Goal: Task Accomplishment & Management: Complete application form

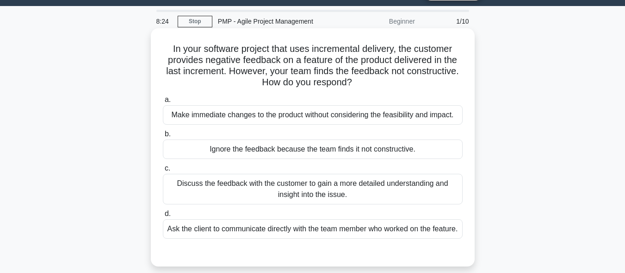
scroll to position [46, 0]
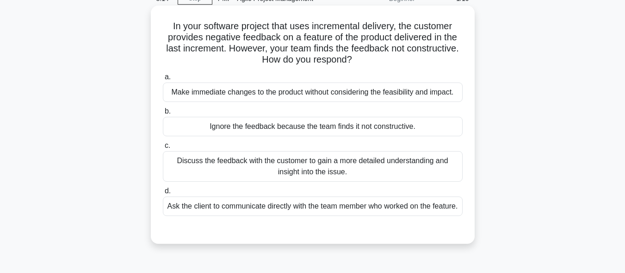
click at [248, 176] on div "Discuss the feedback with the customer to gain a more detailed understanding an…" at bounding box center [313, 166] width 300 height 31
click at [163, 149] on input "c. Discuss the feedback with the customer to gain a more detailed understanding…" at bounding box center [163, 146] width 0 height 6
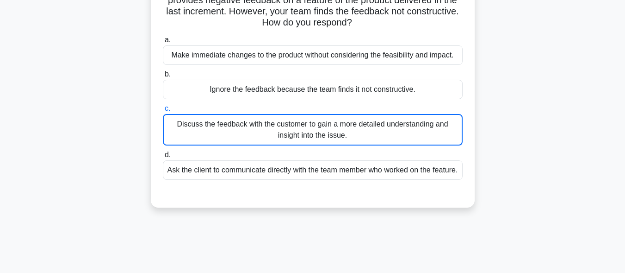
scroll to position [93, 0]
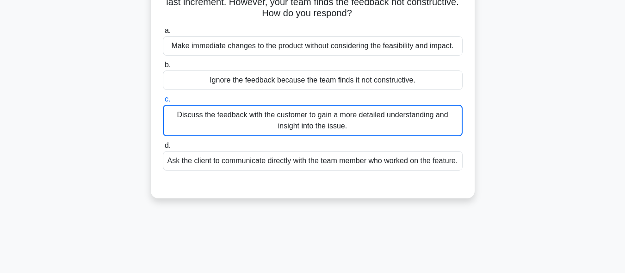
click at [309, 122] on div "Discuss the feedback with the customer to gain a more detailed understanding an…" at bounding box center [313, 120] width 300 height 31
click at [163, 102] on input "c. Discuss the feedback with the customer to gain a more detailed understanding…" at bounding box center [163, 99] width 0 height 6
click at [261, 132] on div "Discuss the feedback with the customer to gain a more detailed understanding an…" at bounding box center [313, 120] width 300 height 31
click at [163, 102] on input "c. Discuss the feedback with the customer to gain a more detailed understanding…" at bounding box center [163, 99] width 0 height 6
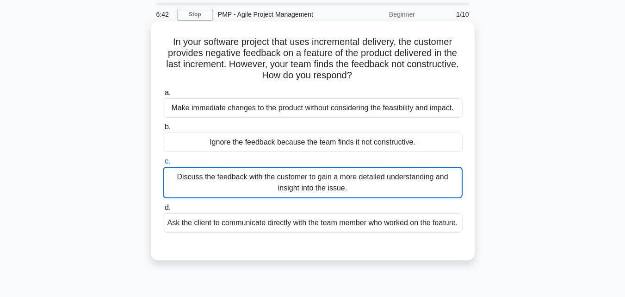
scroll to position [46, 0]
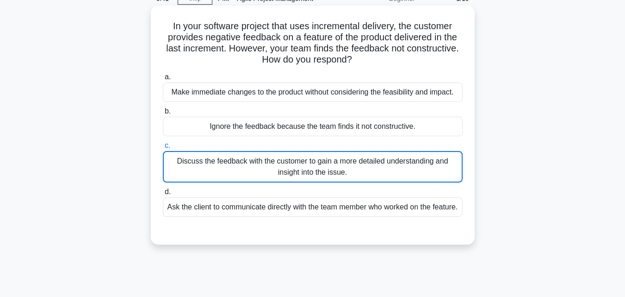
click at [260, 163] on div "Discuss the feedback with the customer to gain a more detailed understanding an…" at bounding box center [313, 166] width 300 height 31
click at [163, 149] on input "c. Discuss the feedback with the customer to gain a more detailed understanding…" at bounding box center [163, 146] width 0 height 6
click at [279, 208] on div "Ask the client to communicate directly with the team member who worked on the f…" at bounding box center [313, 206] width 300 height 19
click at [163, 195] on input "d. Ask the client to communicate directly with the team member who worked on th…" at bounding box center [163, 192] width 0 height 6
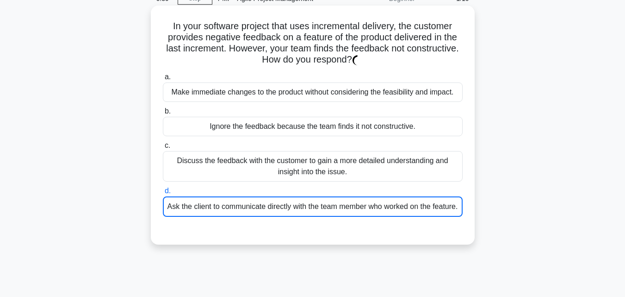
click at [298, 175] on div "Discuss the feedback with the customer to gain a more detailed understanding an…" at bounding box center [313, 166] width 300 height 31
click at [163, 149] on input "c. Discuss the feedback with the customer to gain a more detailed understanding…" at bounding box center [163, 146] width 0 height 6
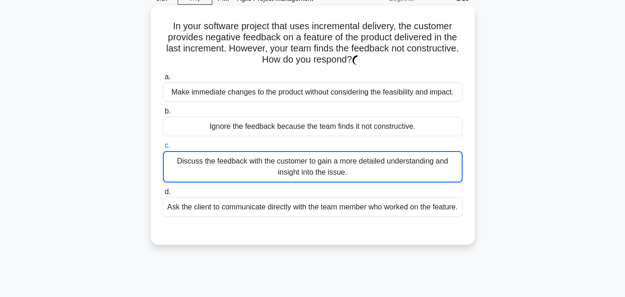
click at [298, 175] on div "Discuss the feedback with the customer to gain a more detailed understanding an…" at bounding box center [313, 166] width 300 height 31
click at [163, 149] on input "c. Discuss the feedback with the customer to gain a more detailed understanding…" at bounding box center [163, 146] width 0 height 6
click at [298, 175] on div "Discuss the feedback with the customer to gain a more detailed understanding an…" at bounding box center [313, 166] width 300 height 31
click at [163, 149] on input "c. Discuss the feedback with the customer to gain a more detailed understanding…" at bounding box center [163, 146] width 0 height 6
click at [317, 174] on div "Discuss the feedback with the customer to gain a more detailed understanding an…" at bounding box center [313, 166] width 300 height 31
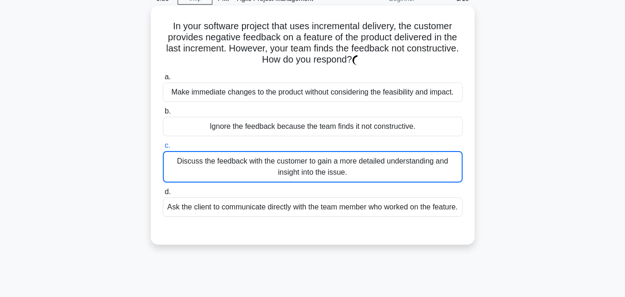
click at [163, 149] on input "c. Discuss the feedback with the customer to gain a more detailed understanding…" at bounding box center [163, 146] width 0 height 6
click at [370, 174] on div "Discuss the feedback with the customer to gain a more detailed understanding an…" at bounding box center [313, 166] width 300 height 31
click at [163, 149] on input "c. Discuss the feedback with the customer to gain a more detailed understanding…" at bounding box center [163, 146] width 0 height 6
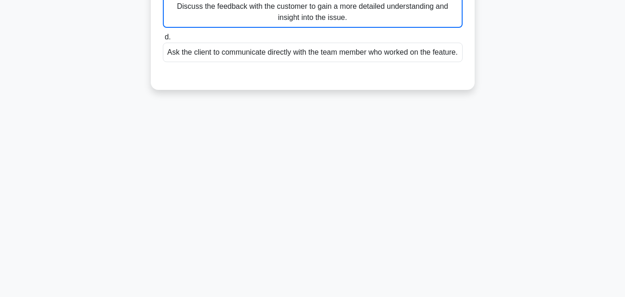
scroll to position [0, 0]
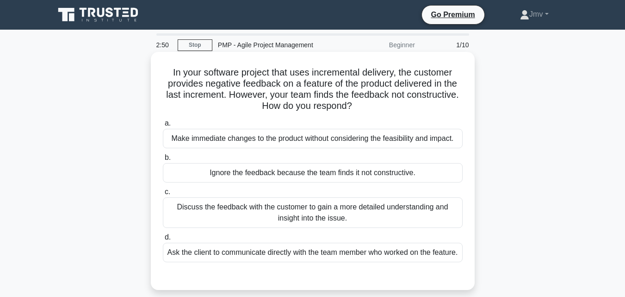
click at [259, 213] on div "Discuss the feedback with the customer to gain a more detailed understanding an…" at bounding box center [313, 212] width 300 height 31
click at [163, 195] on input "c. Discuss the feedback with the customer to gain a more detailed understanding…" at bounding box center [163, 192] width 0 height 6
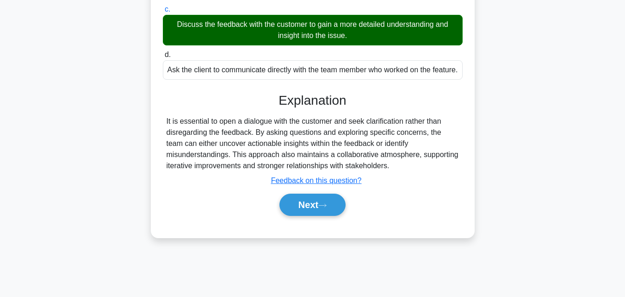
scroll to position [203, 0]
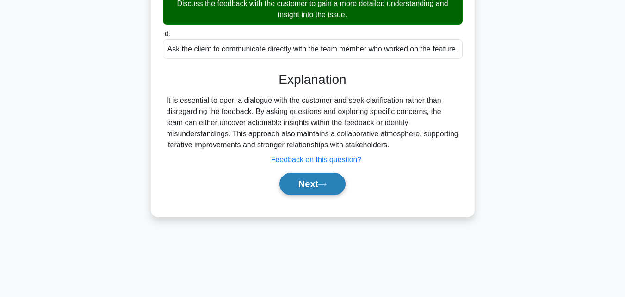
click at [317, 195] on button "Next" at bounding box center [312, 184] width 66 height 22
